Goal: Task Accomplishment & Management: Complete application form

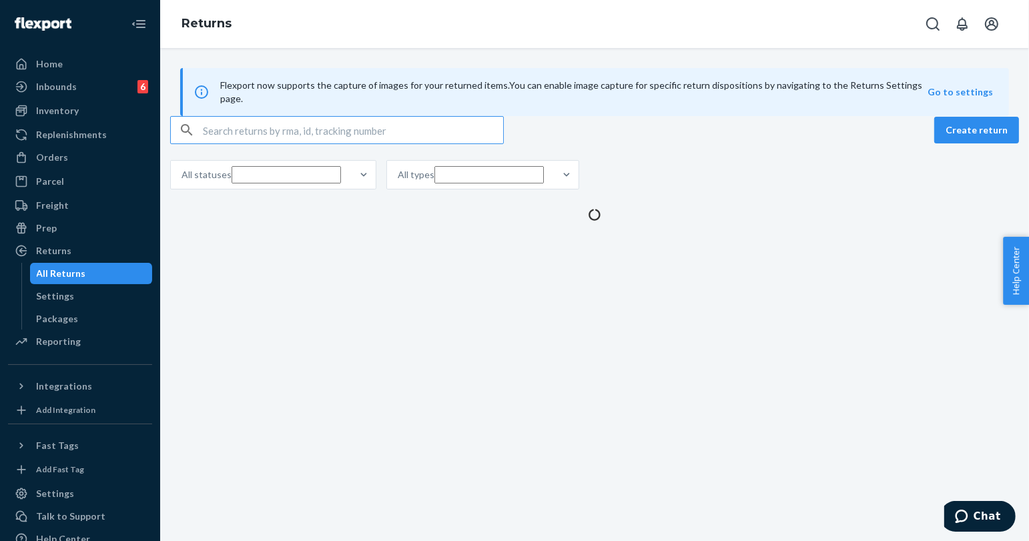
click at [259, 143] on input "text" at bounding box center [353, 130] width 300 height 27
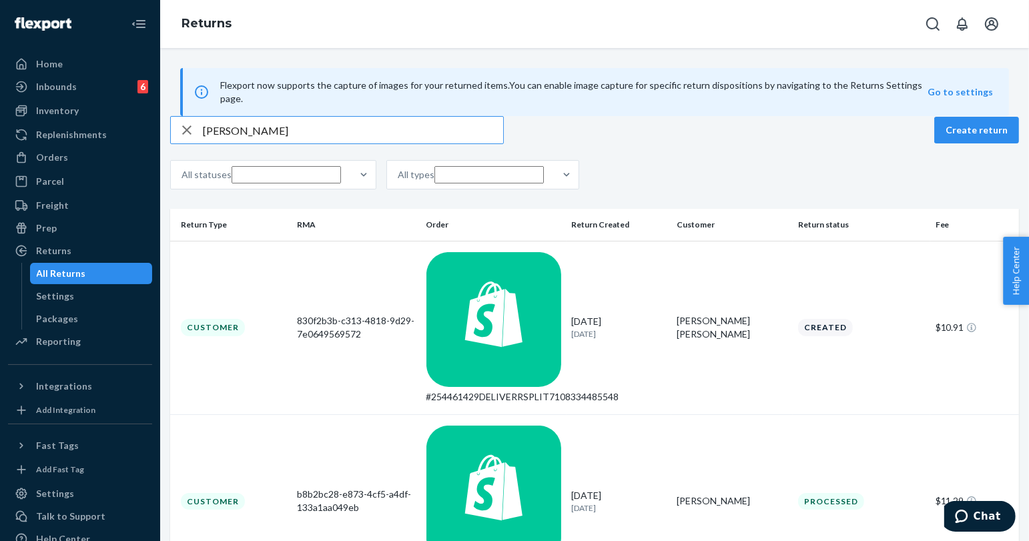
type input "[PERSON_NAME]"
click at [941, 22] on button "Open Search Box" at bounding box center [932, 24] width 27 height 27
click at [878, 23] on input "Search Input" at bounding box center [834, 23] width 164 height 13
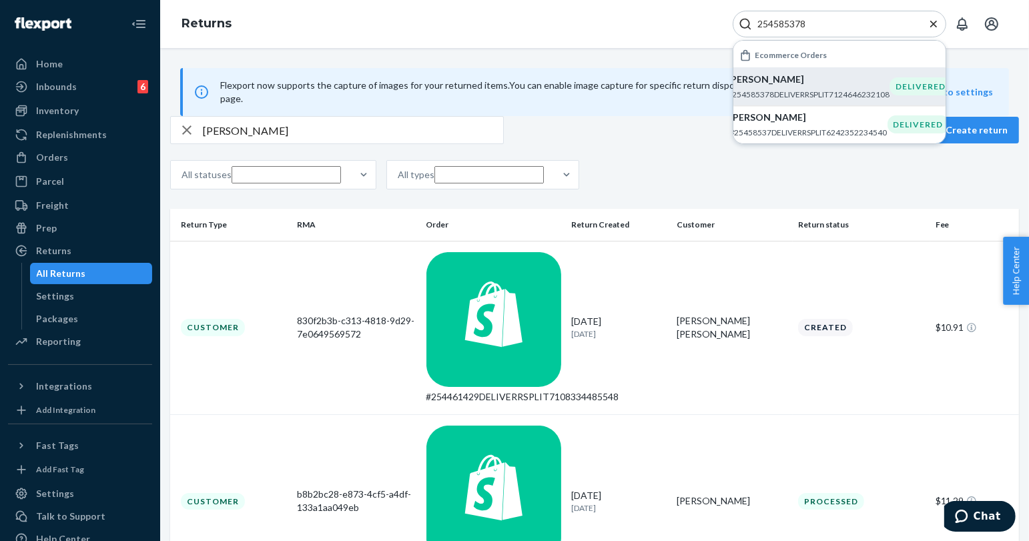
type input "254585378"
click at [819, 83] on p "[PERSON_NAME]" at bounding box center [808, 79] width 162 height 13
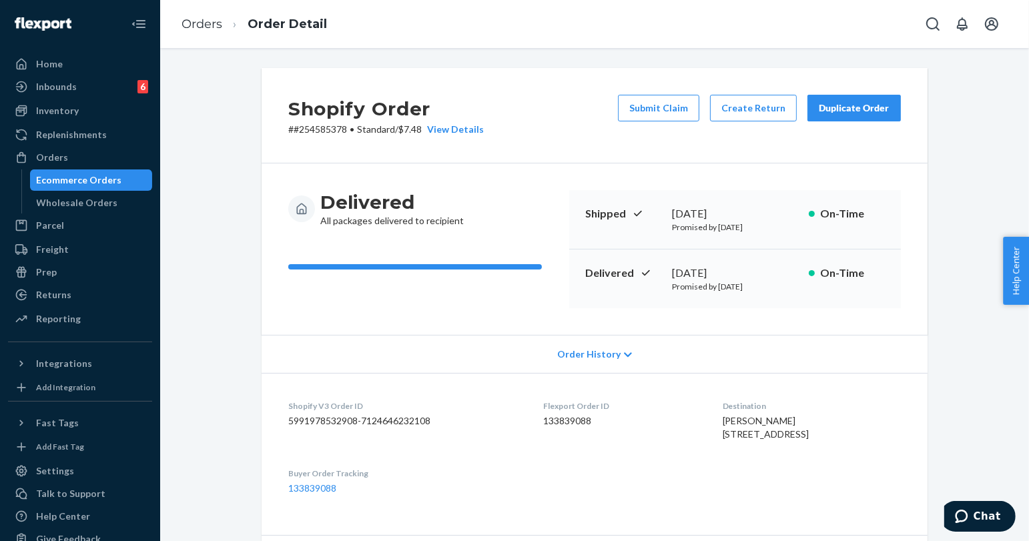
click at [842, 109] on div "Duplicate Order" at bounding box center [853, 107] width 71 height 13
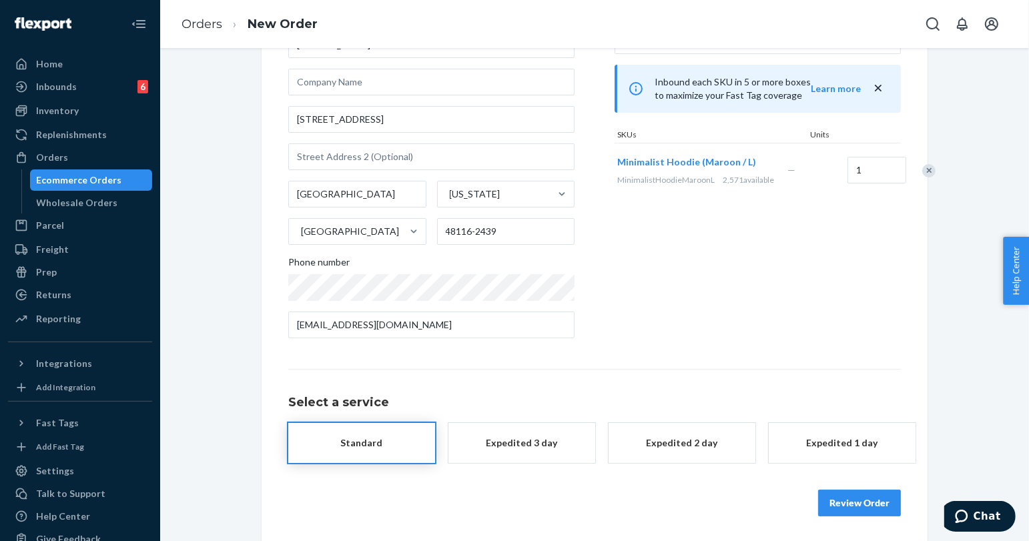
scroll to position [107, 0]
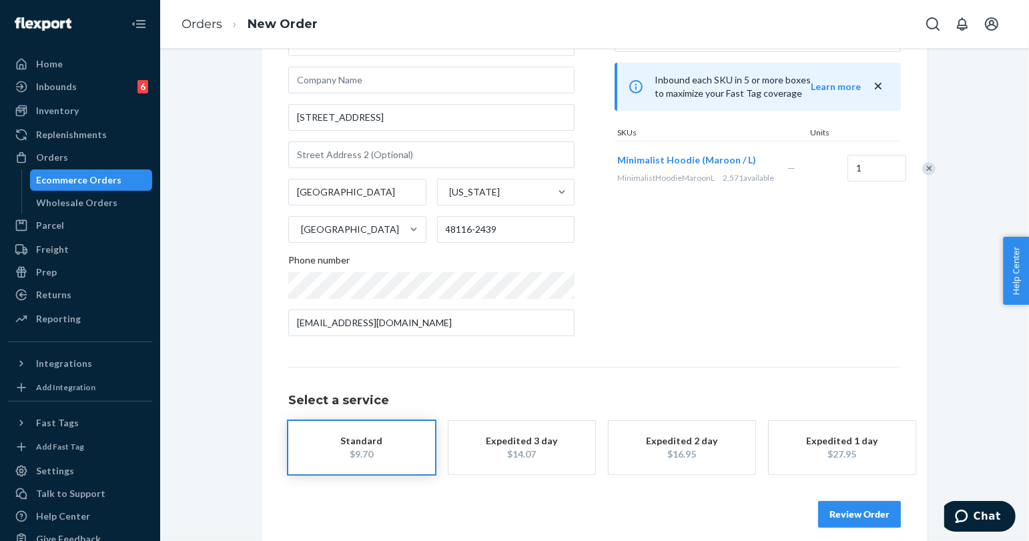
click at [841, 514] on button "Review Order" at bounding box center [859, 514] width 83 height 27
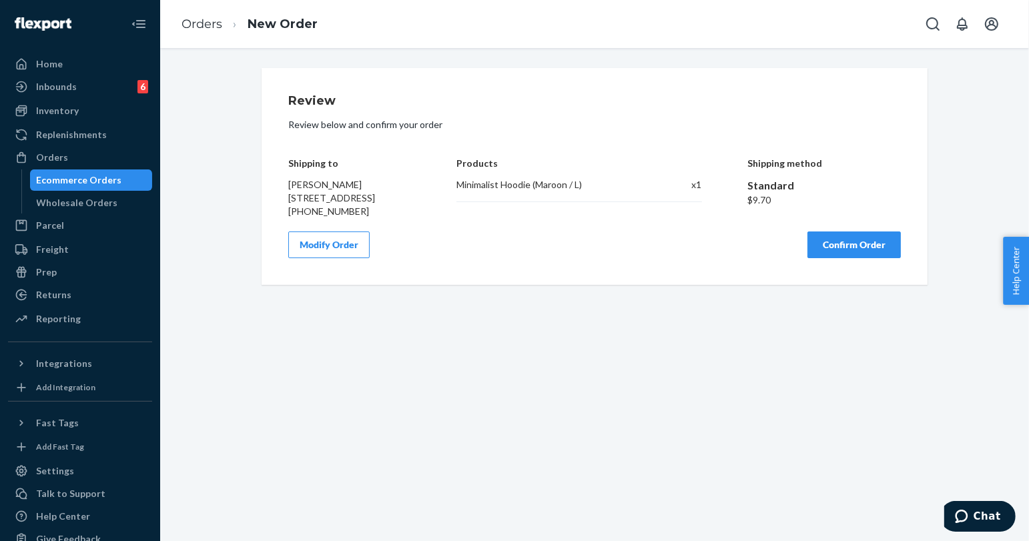
scroll to position [0, 0]
click at [826, 258] on button "Confirm Order" at bounding box center [853, 244] width 93 height 27
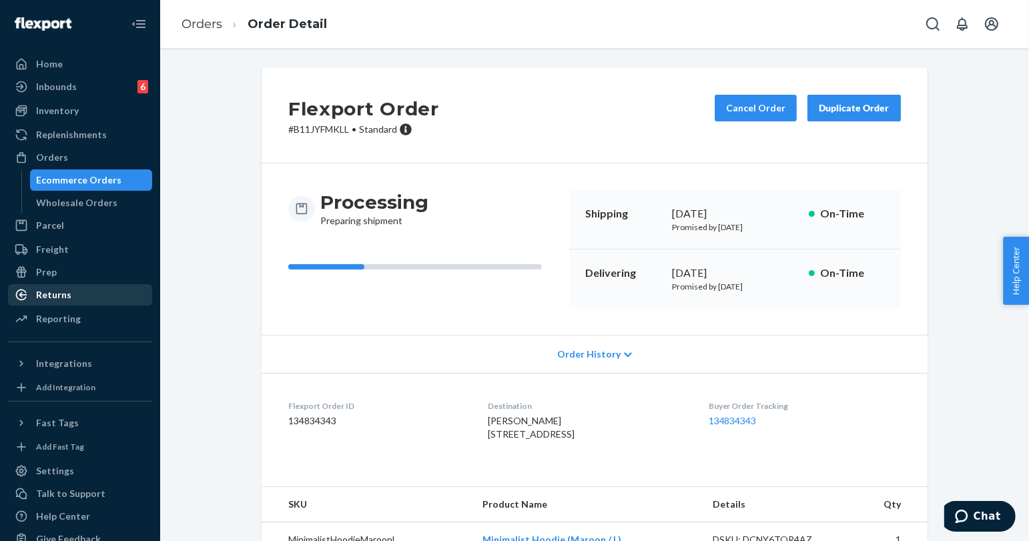
click at [75, 297] on div "Returns" at bounding box center [79, 294] width 141 height 19
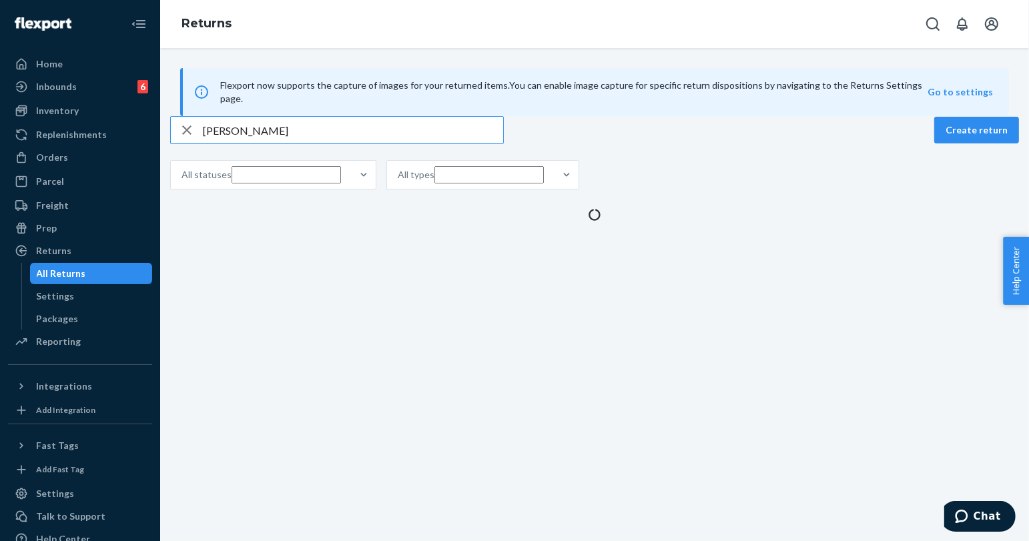
click at [262, 143] on input "[PERSON_NAME]" at bounding box center [353, 130] width 300 height 27
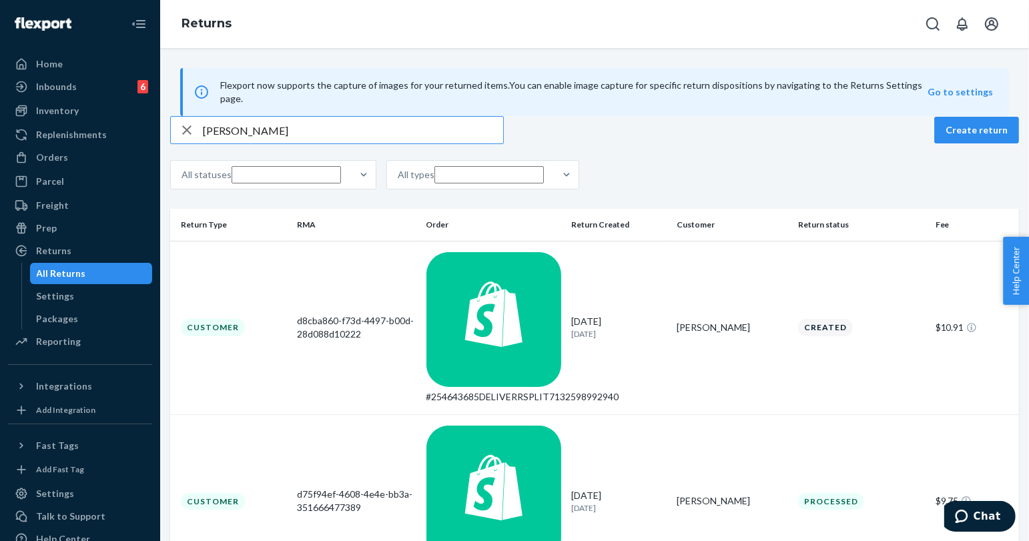
type input "[PERSON_NAME]"
click at [935, 24] on icon "Open Search Box" at bounding box center [932, 24] width 16 height 16
click at [890, 20] on input "Search Input" at bounding box center [834, 23] width 164 height 13
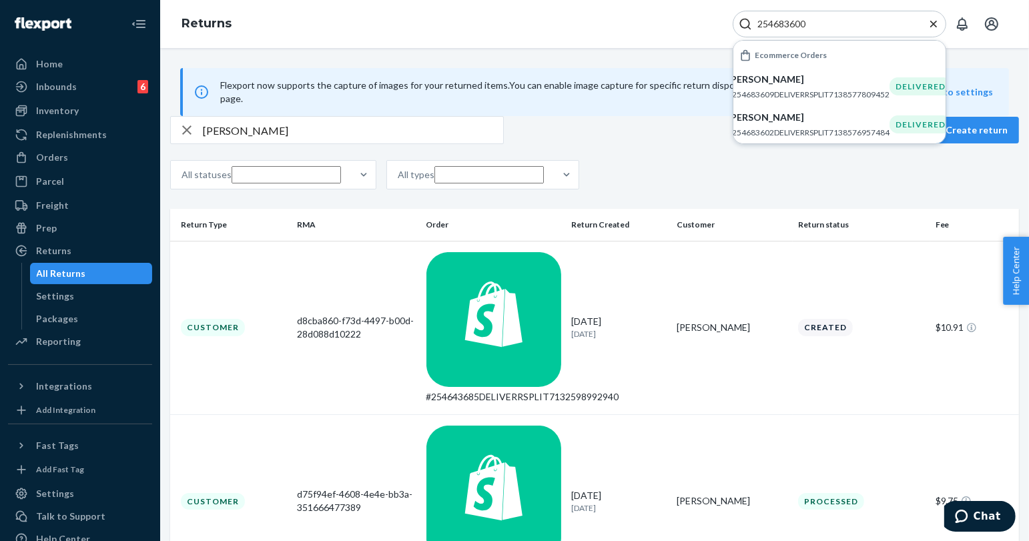
click at [846, 29] on input "254683600" at bounding box center [834, 23] width 164 height 13
click at [778, 21] on input "254683600" at bounding box center [834, 23] width 164 height 13
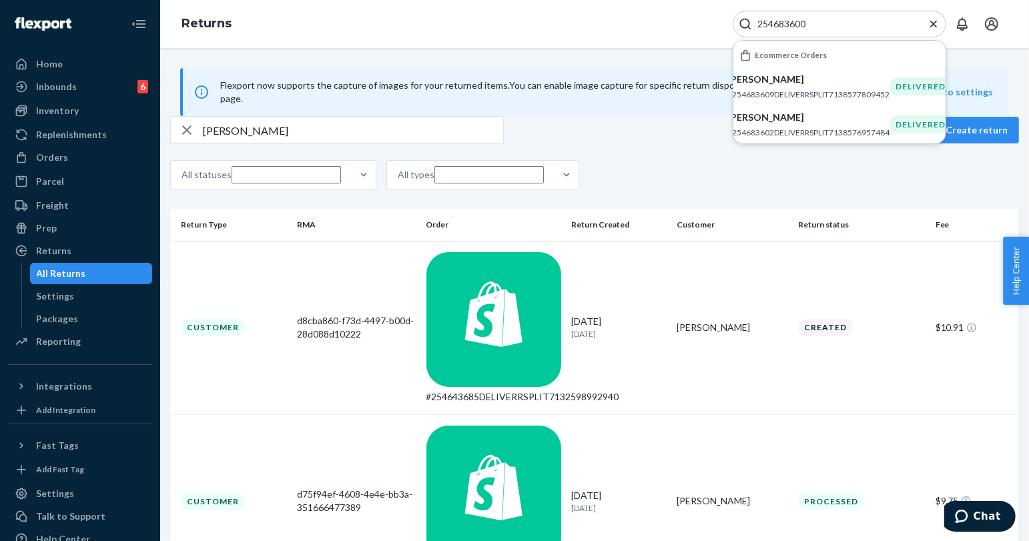
paste input "583784"
type input "254583784"
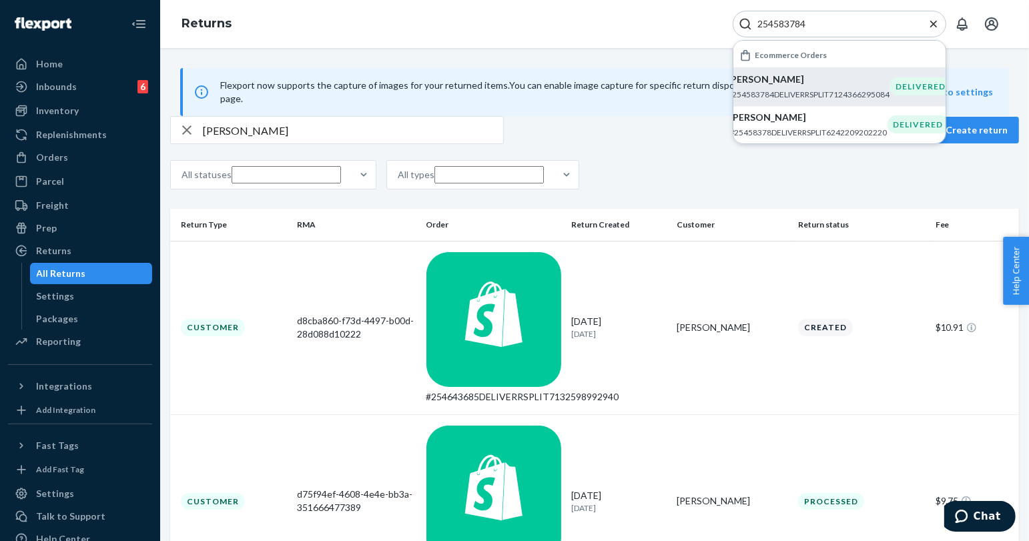
click at [782, 76] on p "[PERSON_NAME]" at bounding box center [808, 79] width 162 height 13
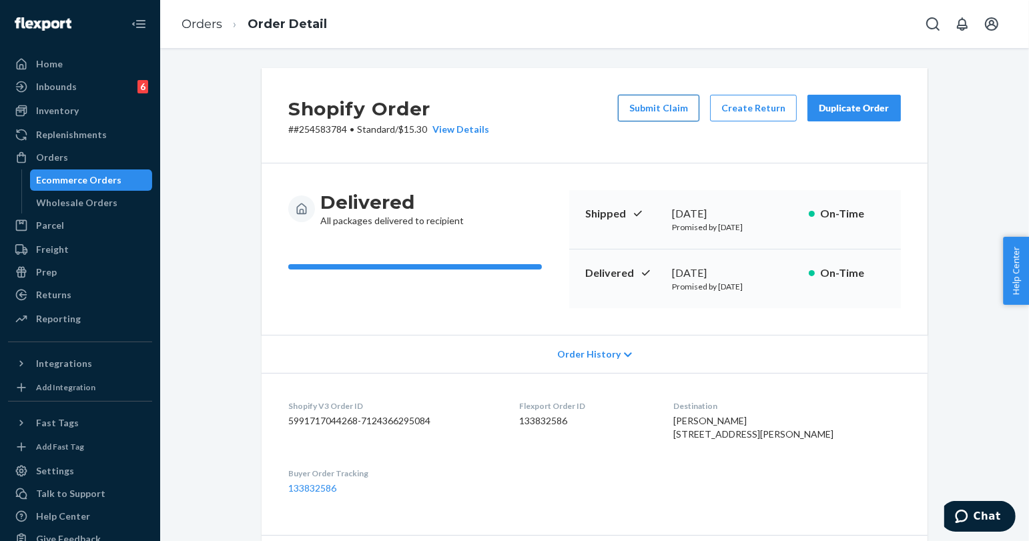
click at [678, 108] on button "Submit Claim" at bounding box center [658, 108] width 81 height 27
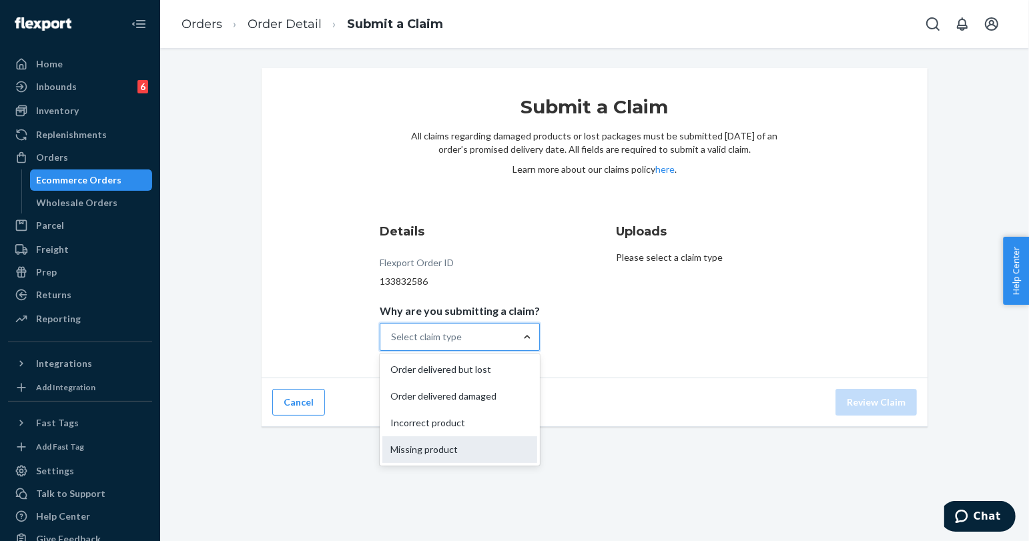
click at [456, 446] on div "Missing product" at bounding box center [459, 449] width 155 height 27
click at [392, 344] on input "Why are you submitting a claim? option Missing product focused, 4 of 4. 4 resul…" at bounding box center [391, 336] width 1 height 13
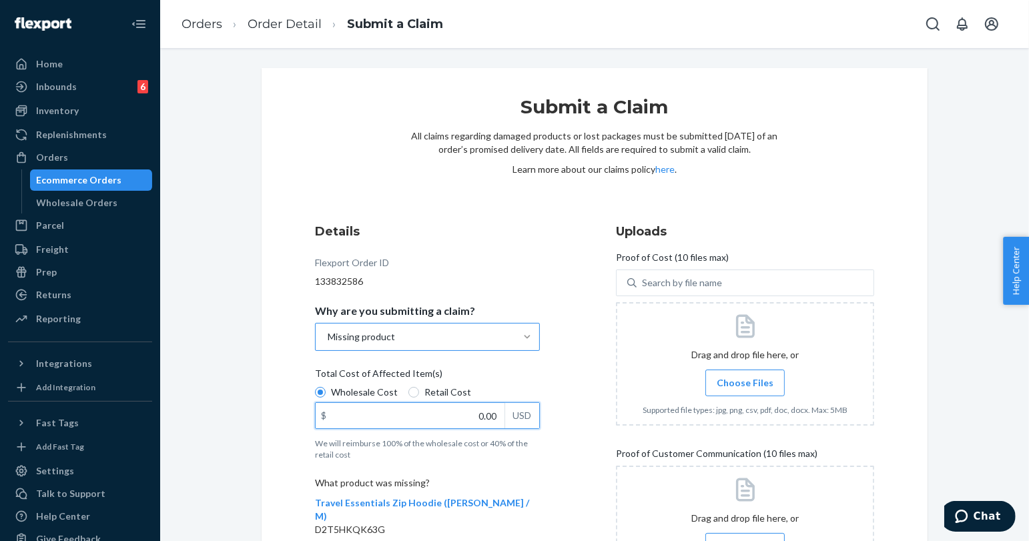
click at [486, 414] on input "0.00" at bounding box center [410, 415] width 189 height 25
type input "60.00"
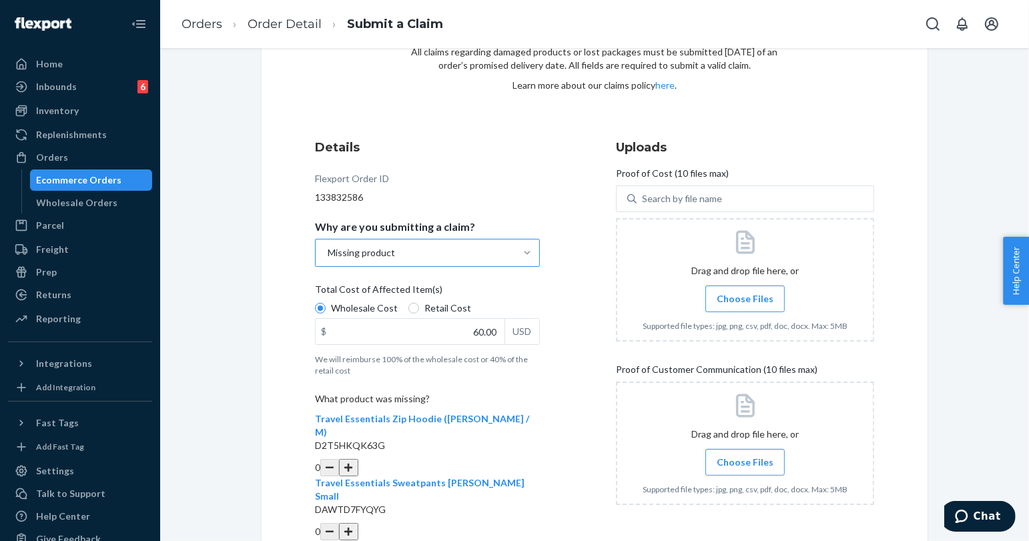
scroll to position [148, 0]
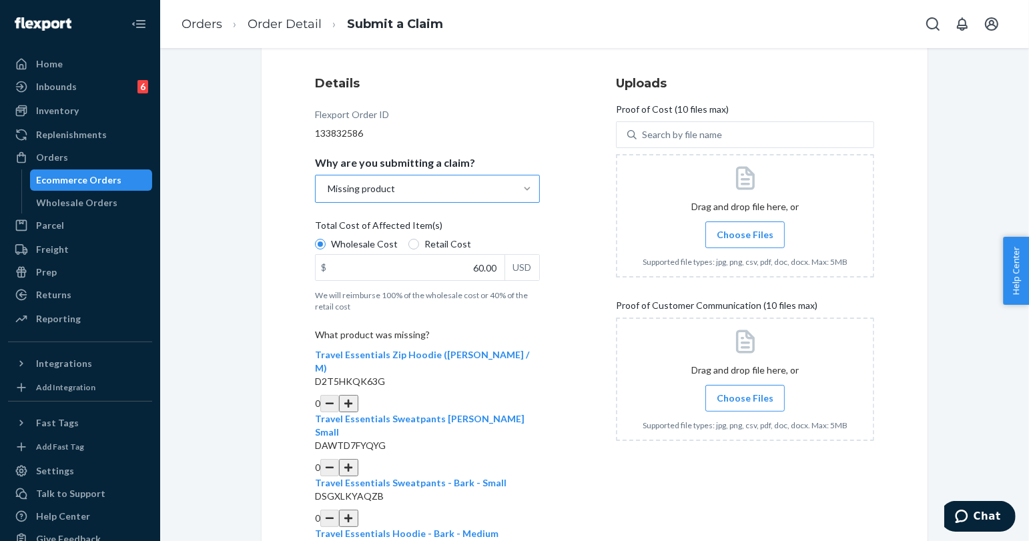
click at [358, 395] on button "button" at bounding box center [348, 403] width 19 height 17
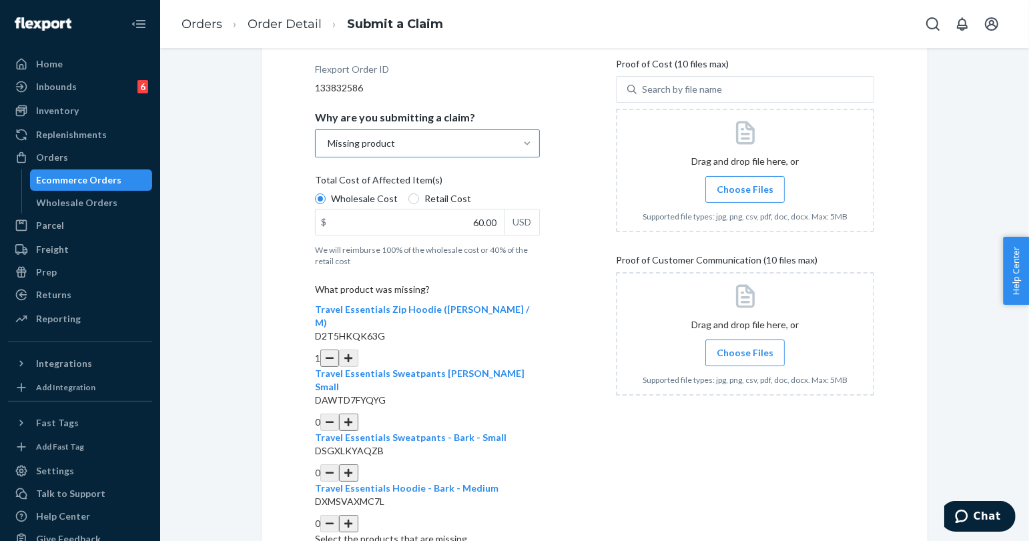
scroll to position [215, 0]
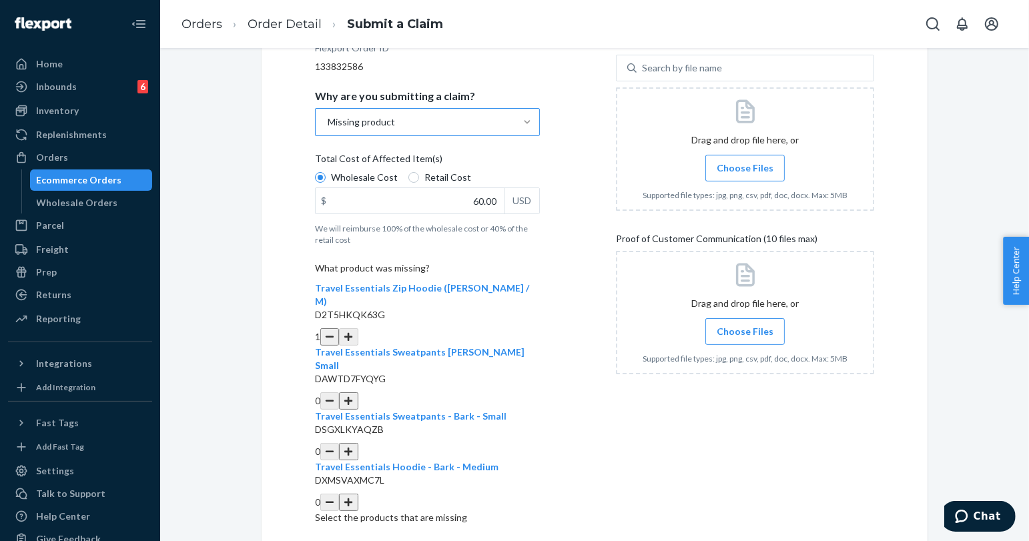
click at [730, 167] on span "Choose Files" at bounding box center [744, 167] width 57 height 13
click at [744, 167] on input "Choose Files" at bounding box center [744, 168] width 1 height 15
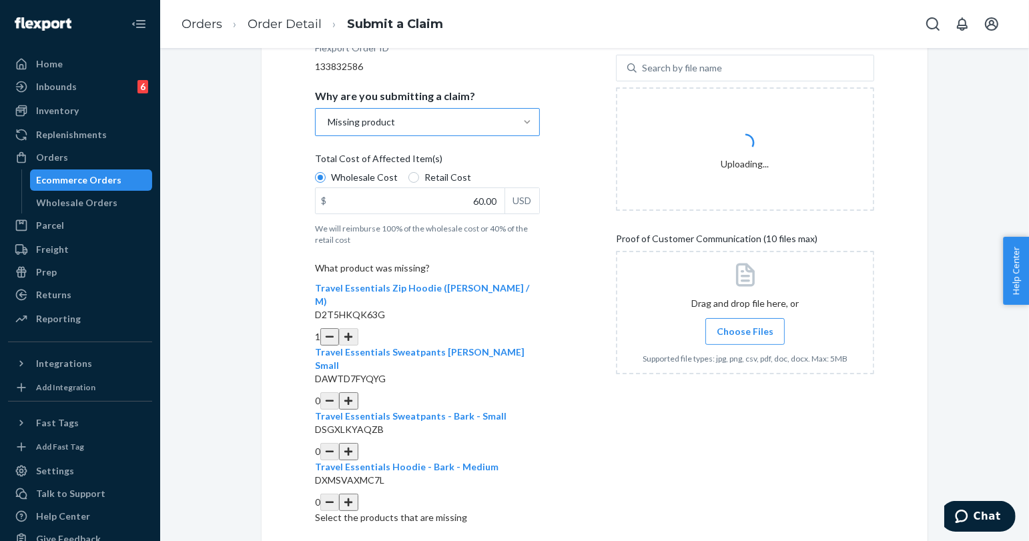
click at [726, 334] on span "Choose Files" at bounding box center [744, 331] width 57 height 13
click at [744, 334] on input "Choose Files" at bounding box center [744, 331] width 1 height 15
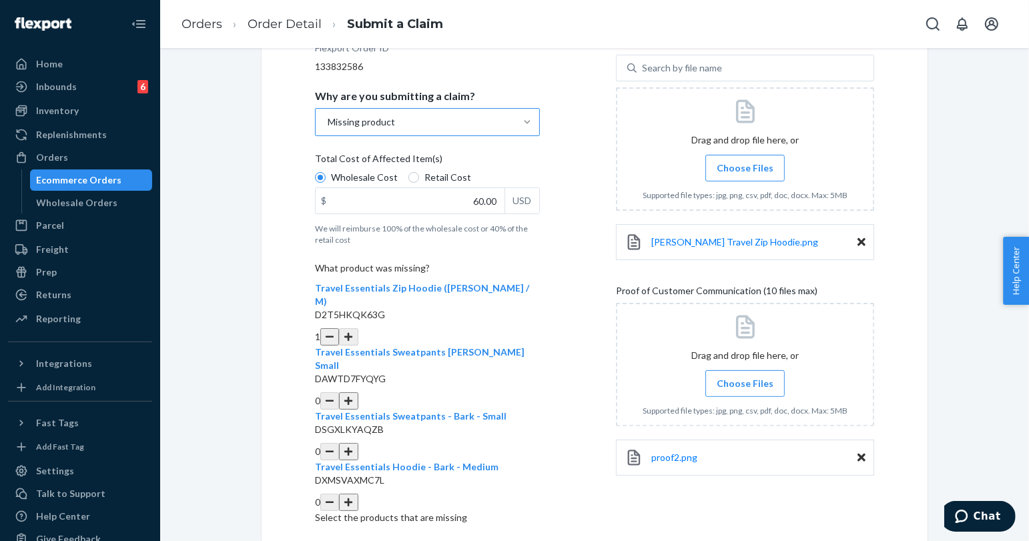
click at [580, 353] on div "Details Flexport Order ID 133832586 Why are you submitting a claim? Missing pro…" at bounding box center [594, 269] width 559 height 523
click at [752, 377] on span "Choose Files" at bounding box center [744, 383] width 57 height 13
click at [745, 377] on input "Choose Files" at bounding box center [744, 383] width 1 height 15
click at [746, 372] on label "Choose Files" at bounding box center [744, 383] width 79 height 27
click at [745, 376] on input "Choose Files" at bounding box center [744, 383] width 1 height 15
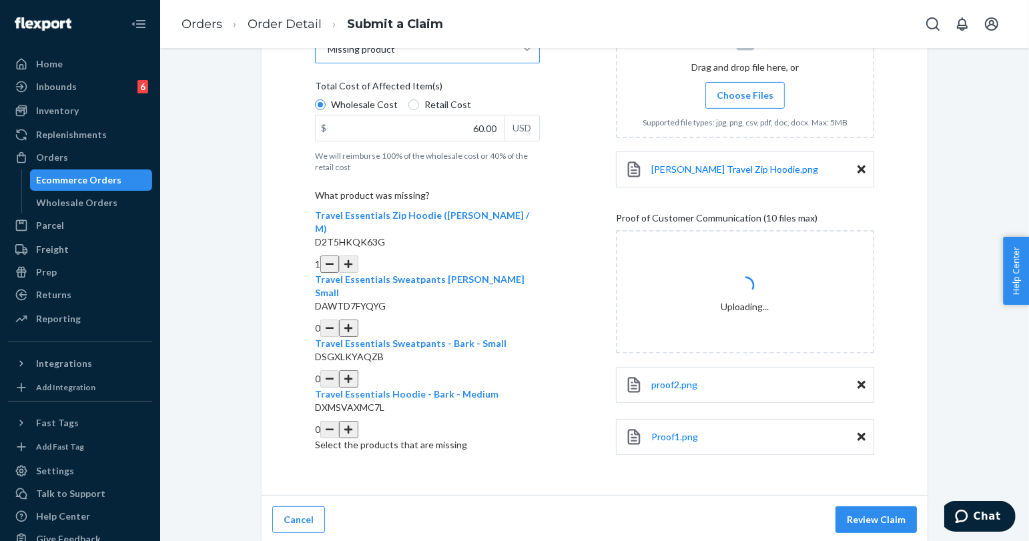
scroll to position [290, 0]
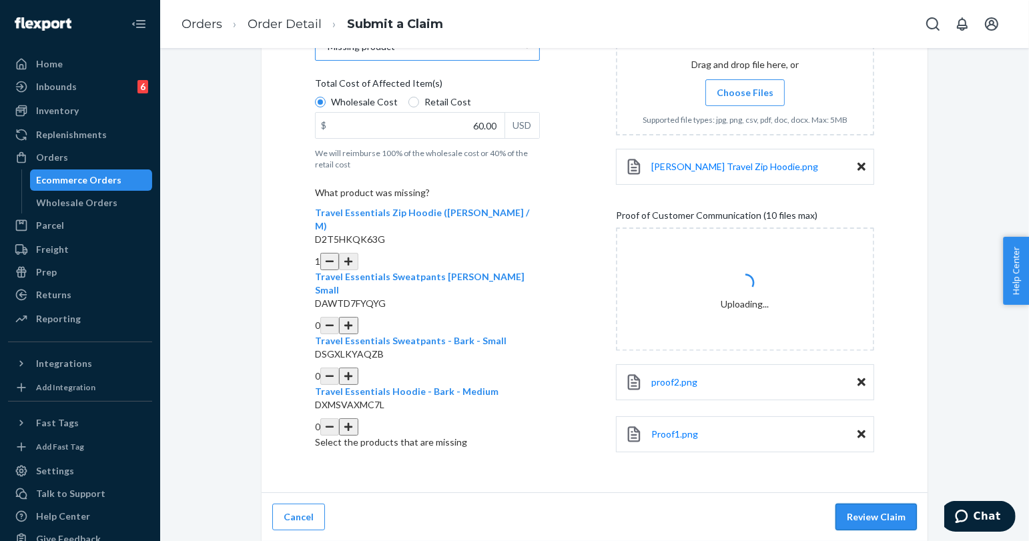
click at [862, 510] on button "Review Claim" at bounding box center [875, 517] width 81 height 27
click at [868, 514] on button "Review Claim" at bounding box center [875, 517] width 81 height 27
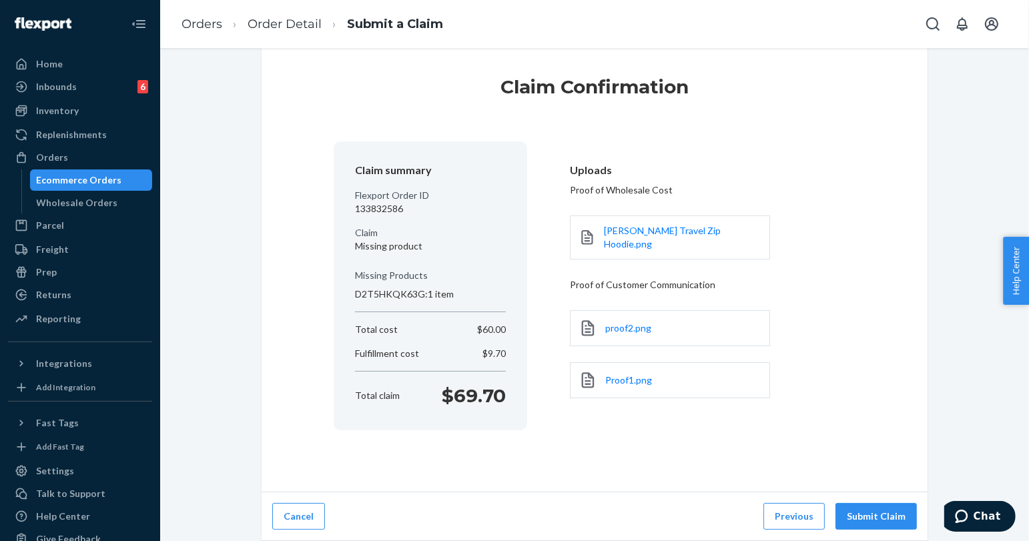
scroll to position [17, 0]
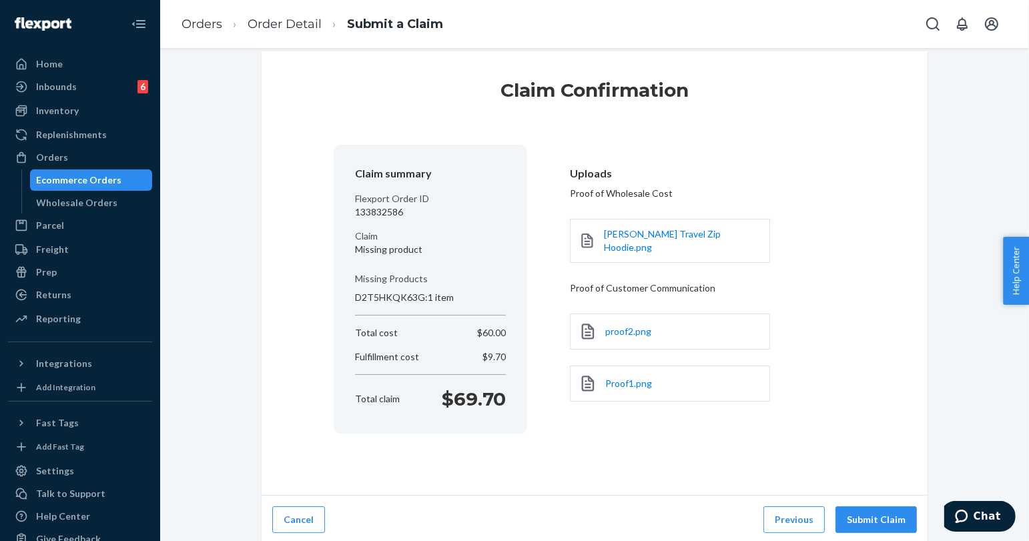
click at [868, 514] on button "Submit Claim" at bounding box center [875, 519] width 81 height 27
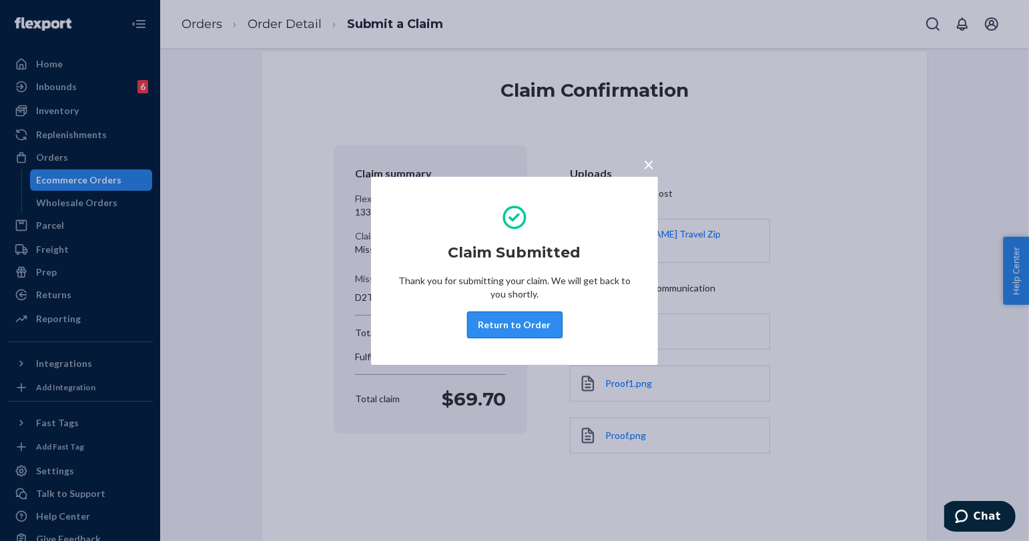
click at [508, 316] on button "Return to Order" at bounding box center [514, 325] width 95 height 27
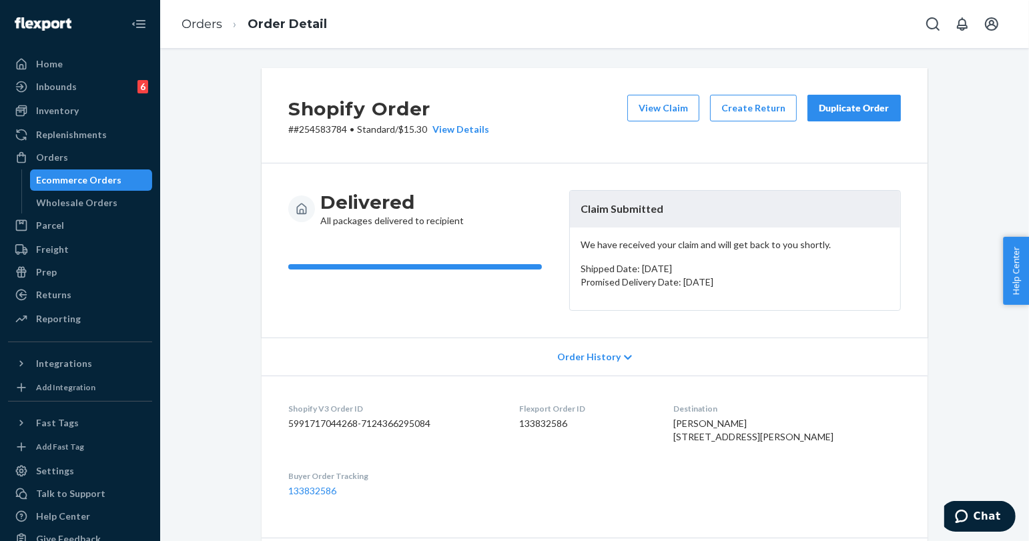
click at [826, 104] on div "Duplicate Order" at bounding box center [853, 107] width 71 height 13
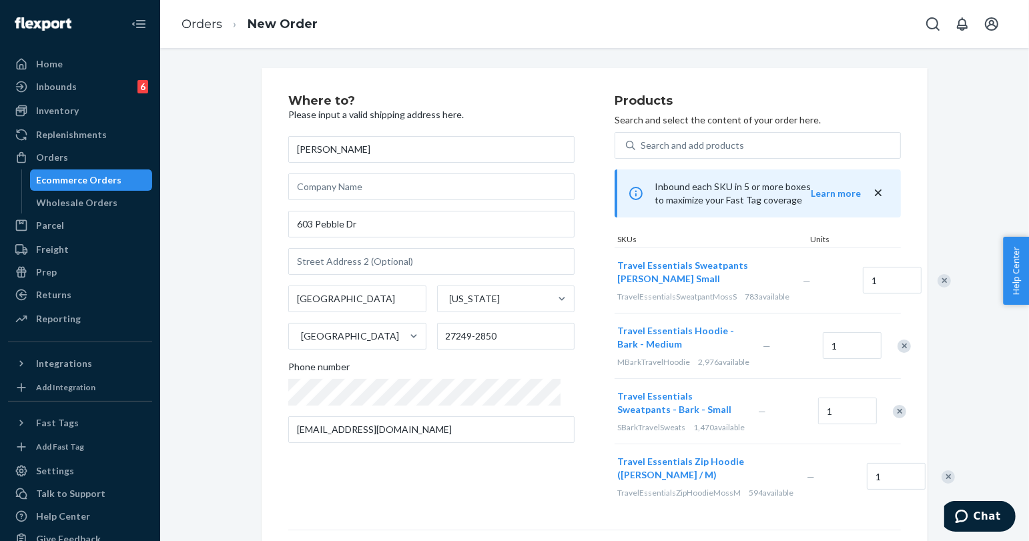
click at [937, 287] on div "Remove Item" at bounding box center [943, 280] width 13 height 13
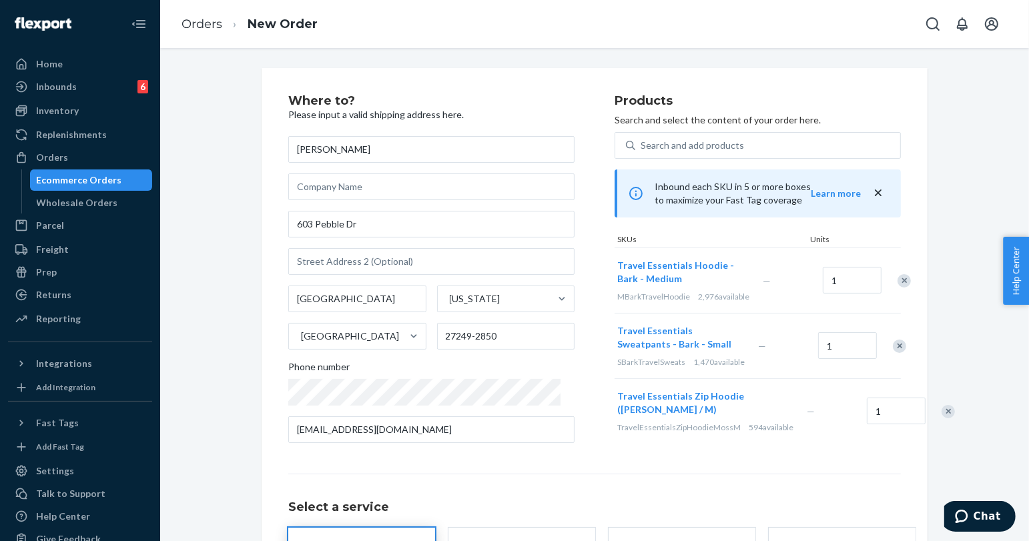
click at [897, 279] on div "Remove Item" at bounding box center [903, 280] width 13 height 13
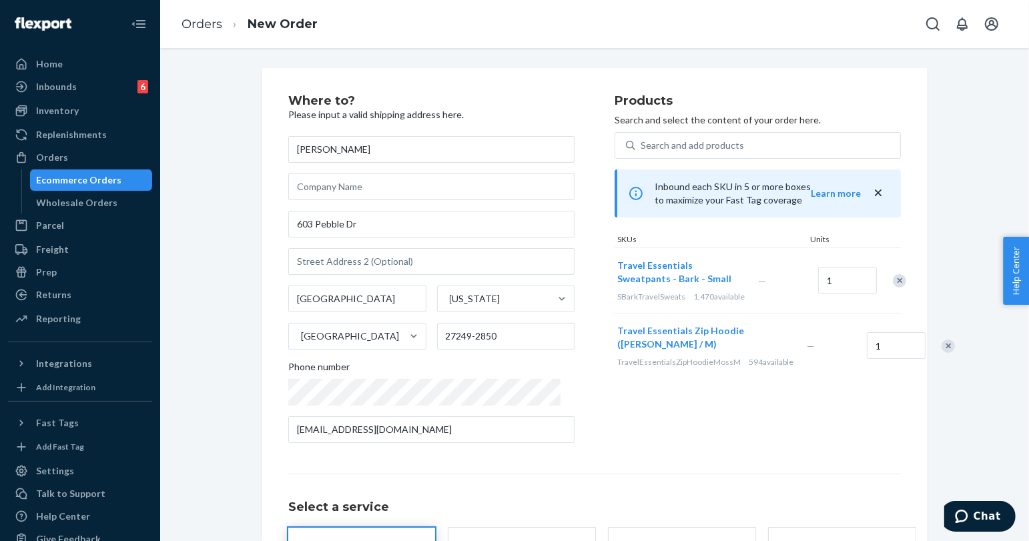
click at [892, 279] on div "Remove Item" at bounding box center [898, 280] width 13 height 13
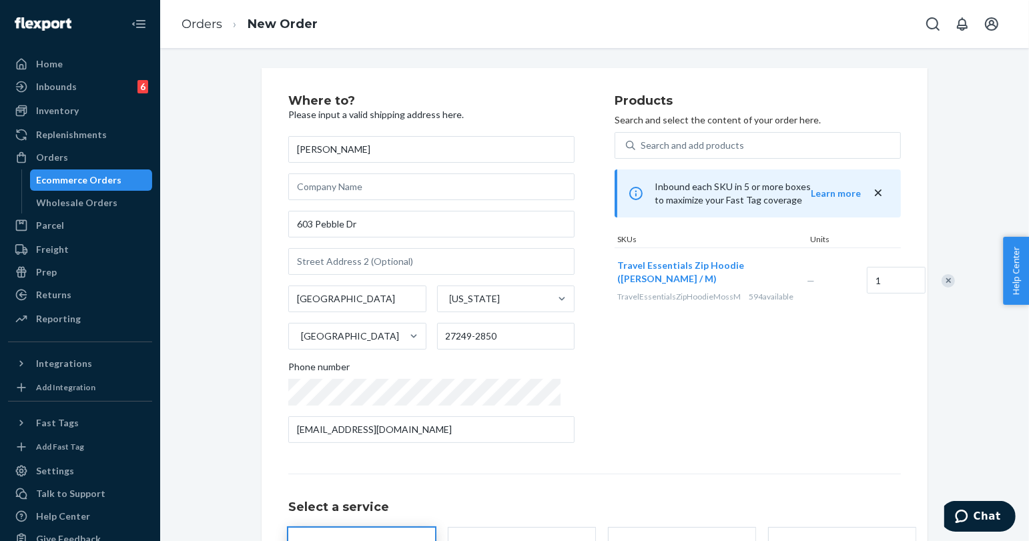
scroll to position [133, 0]
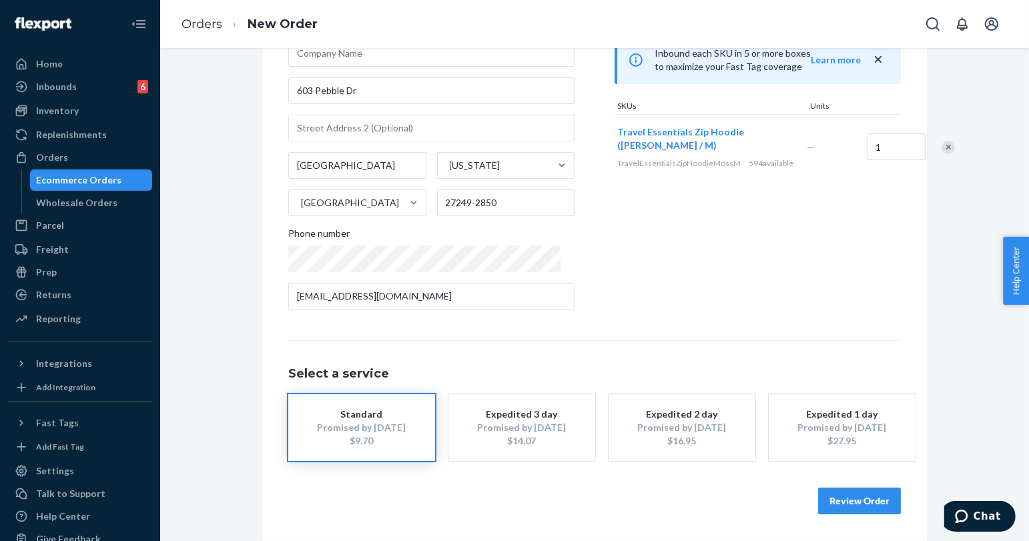
click at [834, 499] on button "Review Order" at bounding box center [859, 501] width 83 height 27
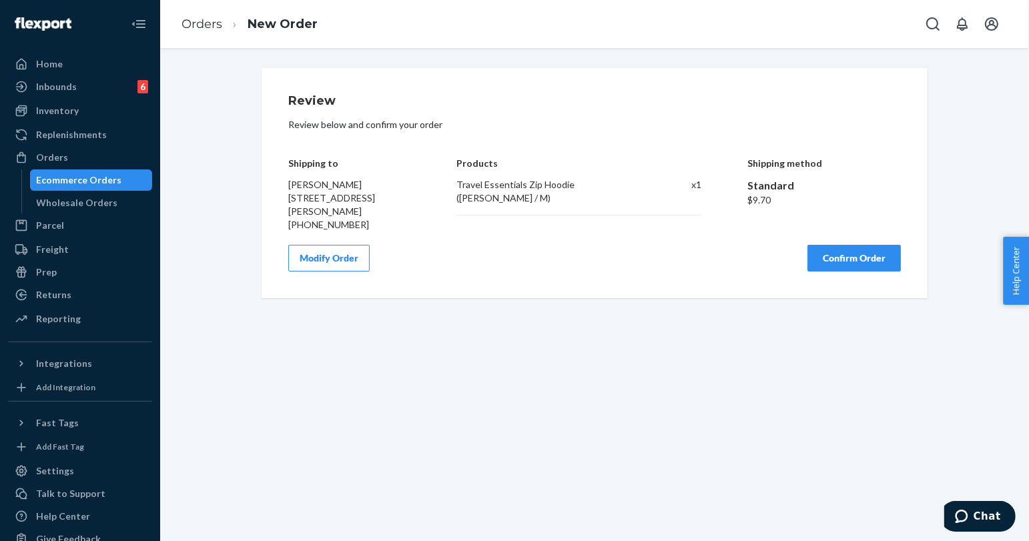
click at [847, 261] on button "Confirm Order" at bounding box center [853, 258] width 93 height 27
